Goal: Entertainment & Leisure: Consume media (video, audio)

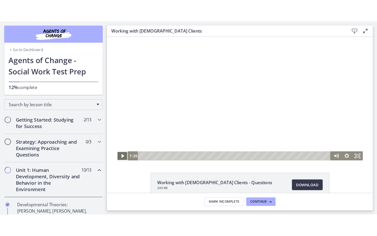
scroll to position [332, 0]
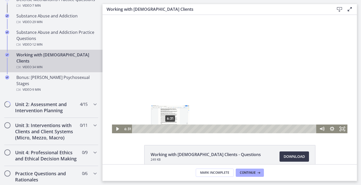
click at [170, 128] on div "6:31" at bounding box center [225, 129] width 178 height 9
click at [117, 127] on icon "Play Video" at bounding box center [117, 129] width 12 height 11
click at [115, 131] on icon "Pause" at bounding box center [117, 129] width 10 height 9
click at [172, 129] on div "6:52" at bounding box center [225, 129] width 178 height 9
click at [117, 129] on icon "Play Video" at bounding box center [117, 129] width 3 height 4
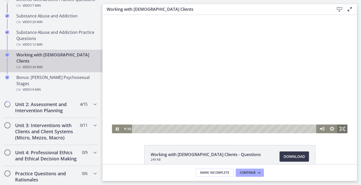
click at [342, 127] on icon "Fullscreen" at bounding box center [342, 129] width 10 height 9
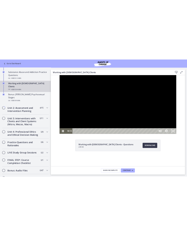
scroll to position [308, 0]
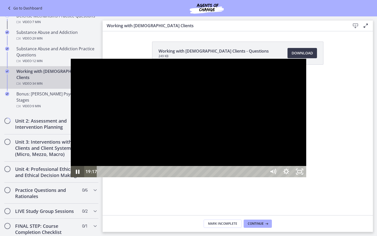
click at [71, 177] on icon "Pause" at bounding box center [77, 171] width 13 height 11
click at [76, 174] on icon "Play Video" at bounding box center [77, 171] width 3 height 5
click at [76, 174] on icon "Pause" at bounding box center [78, 171] width 4 height 4
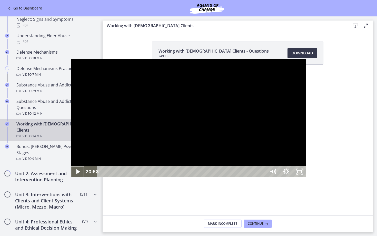
scroll to position [257, 0]
click at [71, 177] on icon "Play Video" at bounding box center [77, 171] width 13 height 11
click at [263, 177] on div "28:17" at bounding box center [182, 171] width 161 height 11
click at [263, 177] on div "29:28" at bounding box center [182, 171] width 161 height 11
click at [263, 177] on div "29:56" at bounding box center [182, 171] width 161 height 11
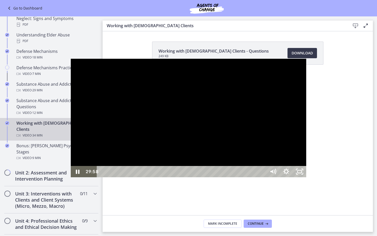
click at [263, 177] on div "30:29" at bounding box center [182, 171] width 161 height 11
click at [263, 177] on div "30:17" at bounding box center [182, 171] width 161 height 11
click at [76, 174] on icon "Pause" at bounding box center [78, 171] width 4 height 4
